Goal: Find specific page/section: Find specific page/section

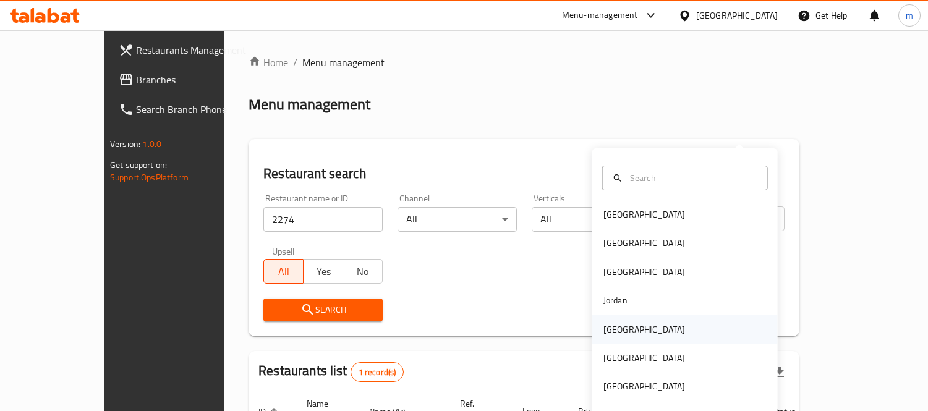
scroll to position [116, 0]
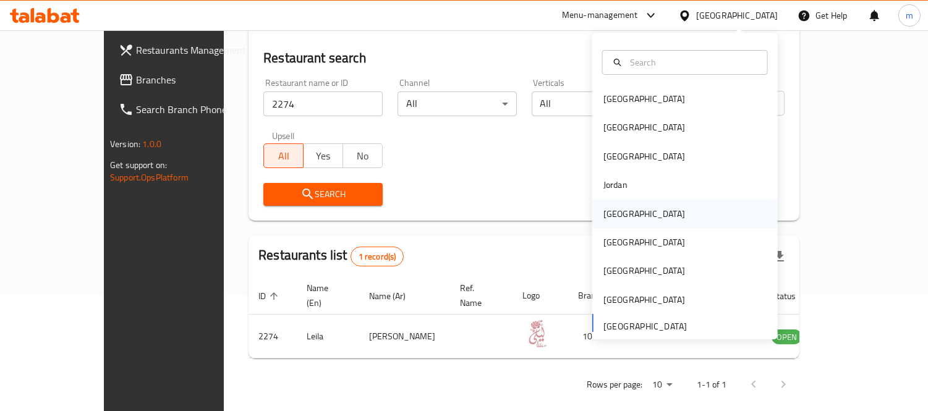
click at [619, 209] on div "[GEOGRAPHIC_DATA]" at bounding box center [643, 214] width 101 height 28
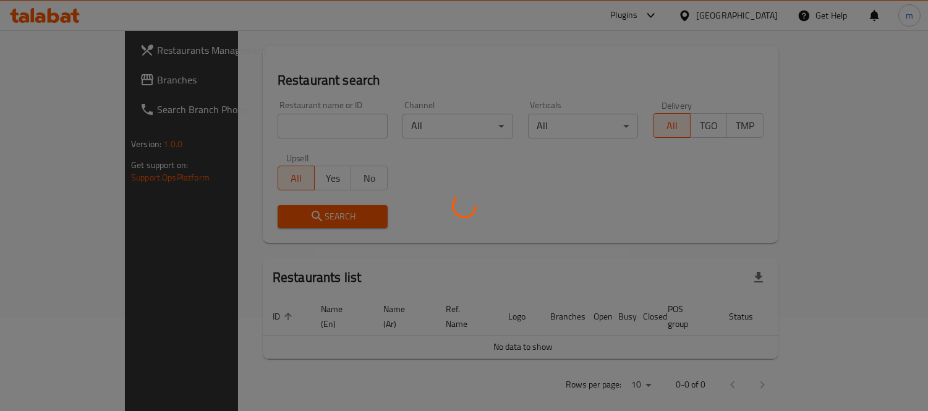
scroll to position [116, 0]
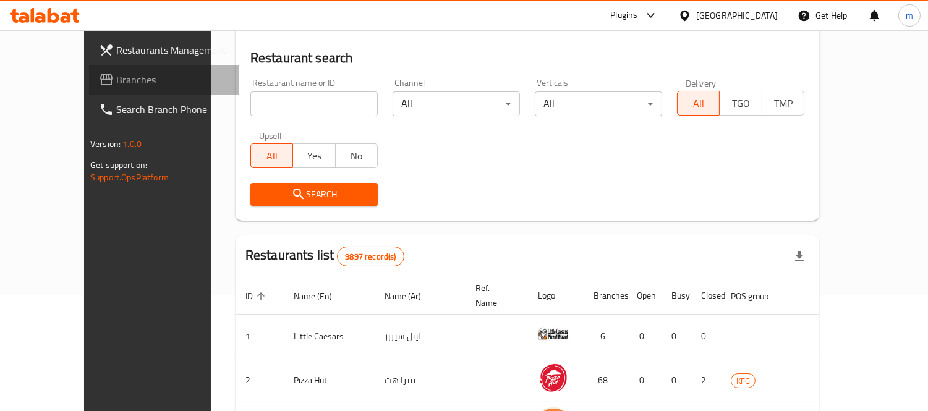
click at [116, 77] on span "Branches" at bounding box center [172, 79] width 113 height 15
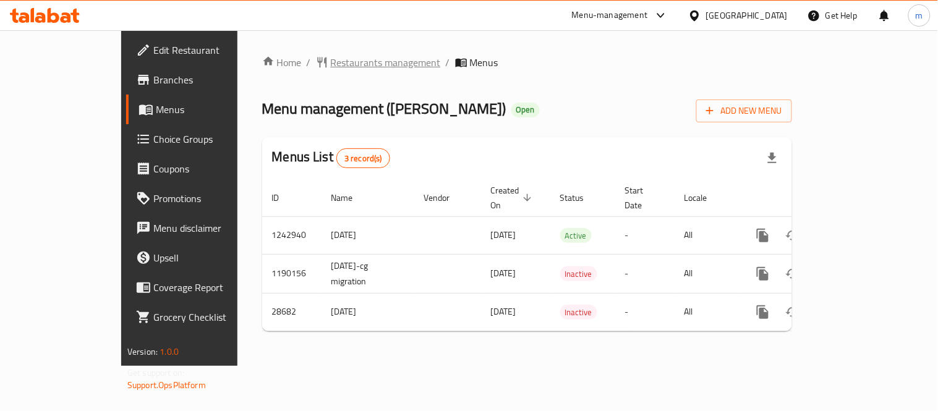
click at [331, 59] on span "Restaurants management" at bounding box center [386, 62] width 110 height 15
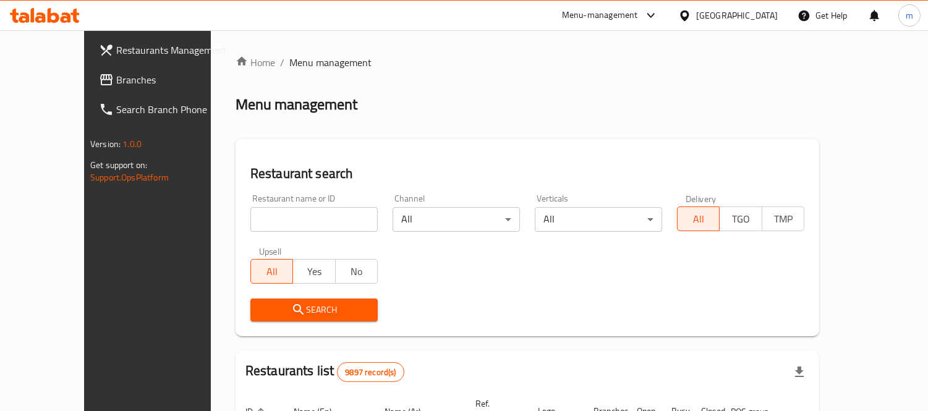
click at [297, 215] on input "search" at bounding box center [313, 219] width 127 height 25
paste input "14859"
type input "14859"
click at [299, 305] on span "Search" at bounding box center [314, 309] width 108 height 15
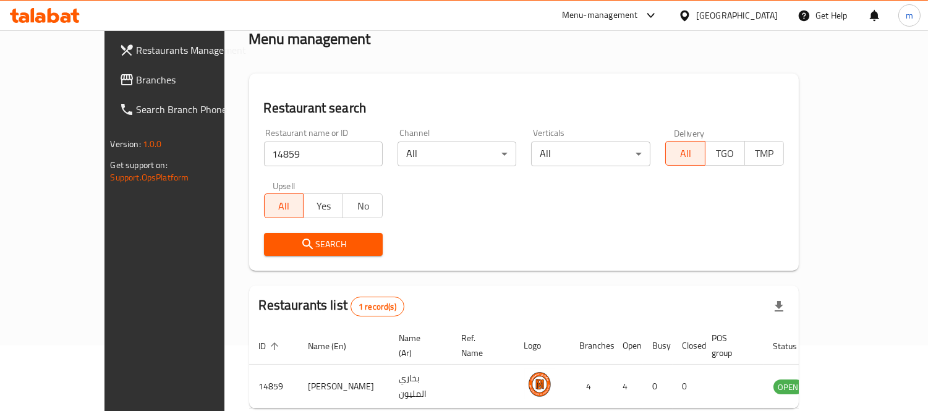
scroll to position [116, 0]
